Goal: Check status: Check status

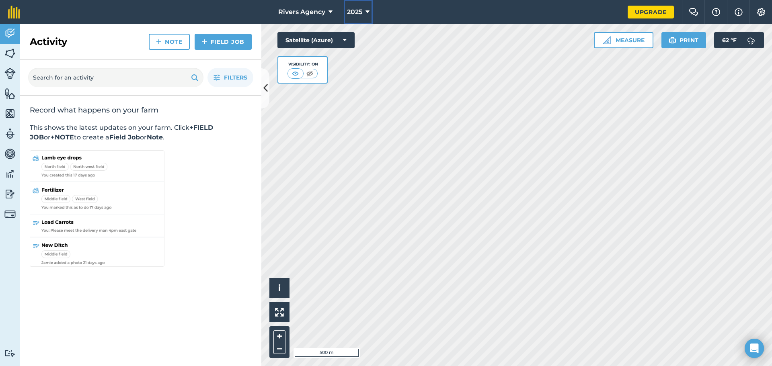
click at [365, 12] on button "2025" at bounding box center [358, 12] width 29 height 24
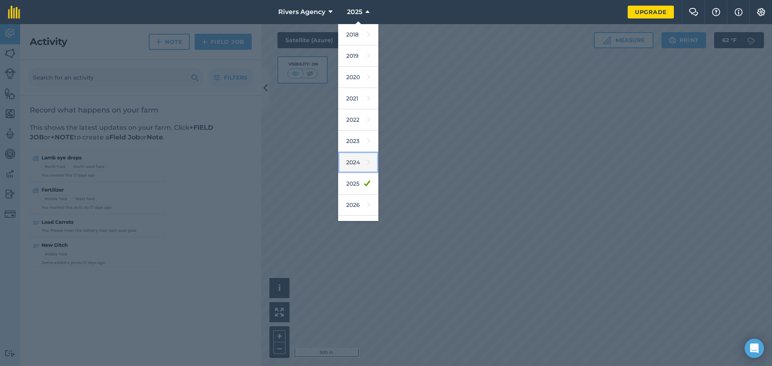
click at [357, 168] on link "2024" at bounding box center [358, 162] width 40 height 21
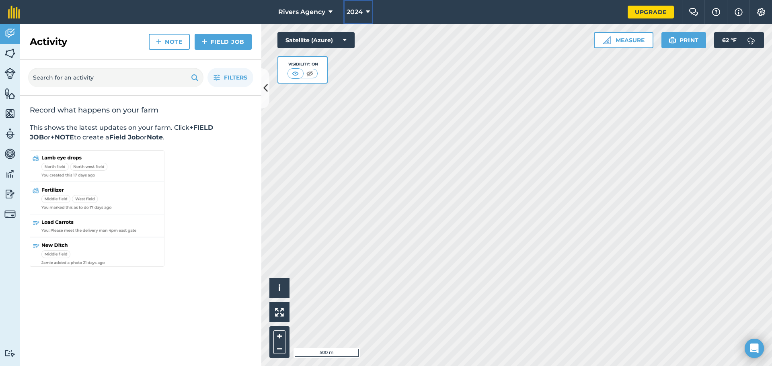
click at [361, 9] on span "2024" at bounding box center [355, 12] width 16 height 10
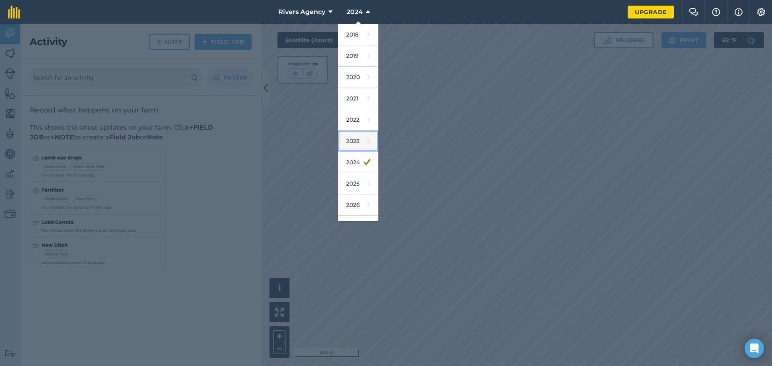
click at [367, 144] on icon at bounding box center [368, 141] width 3 height 11
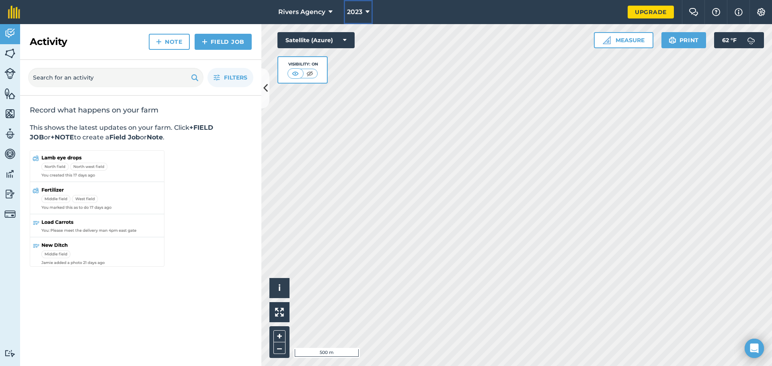
click at [362, 10] on span "2023" at bounding box center [354, 12] width 15 height 10
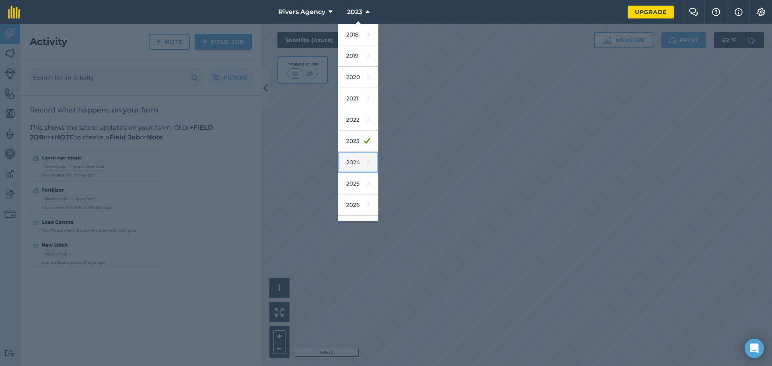
click at [356, 160] on link "2024" at bounding box center [358, 162] width 40 height 21
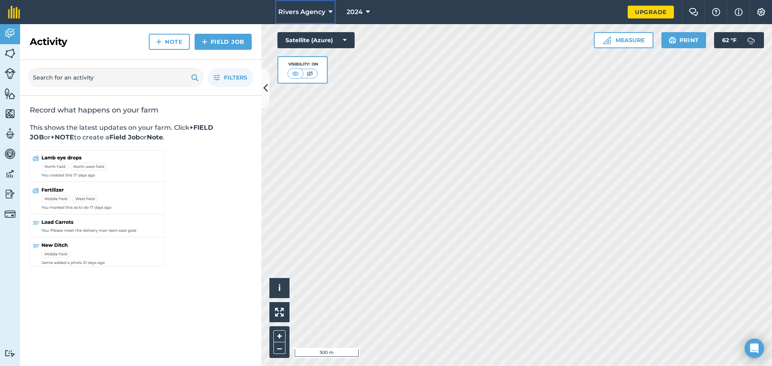
click at [317, 11] on span "Rivers Agency" at bounding box center [301, 12] width 47 height 10
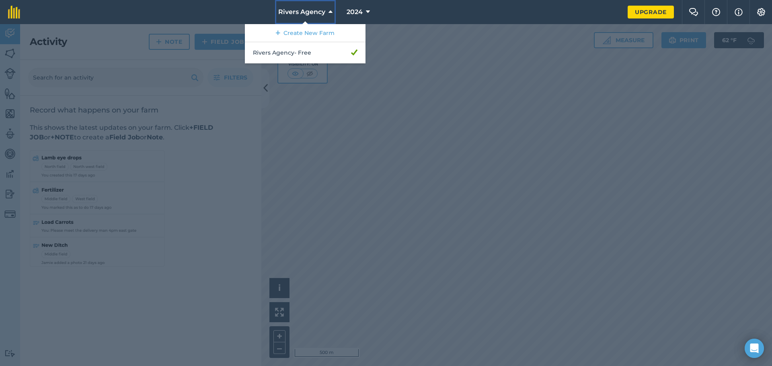
click at [317, 11] on span "Rivers Agency" at bounding box center [301, 12] width 47 height 10
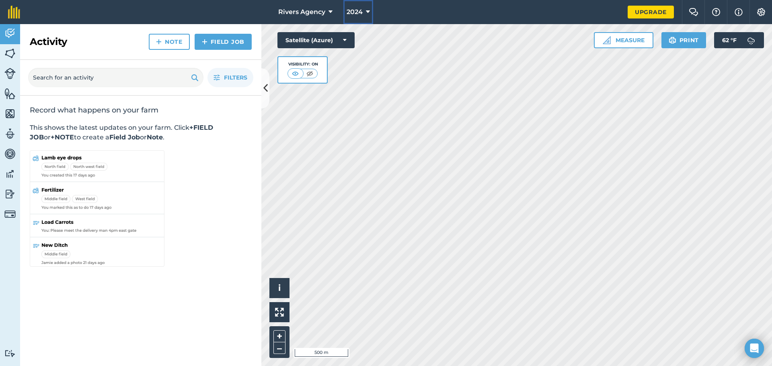
click at [360, 9] on span "2024" at bounding box center [355, 12] width 16 height 10
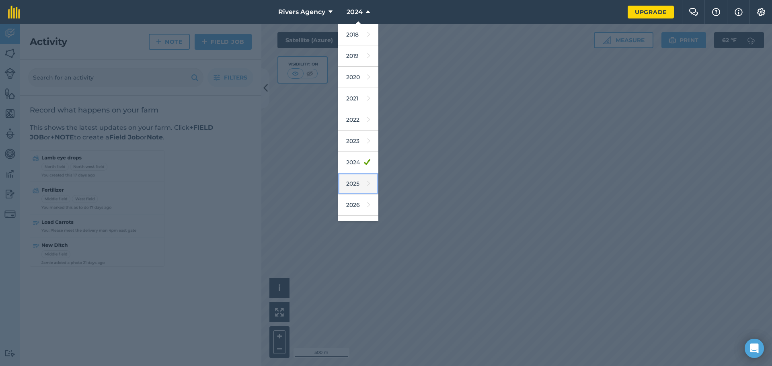
click at [359, 180] on link "2025" at bounding box center [358, 183] width 40 height 21
